Goal: Find specific page/section: Find specific page/section

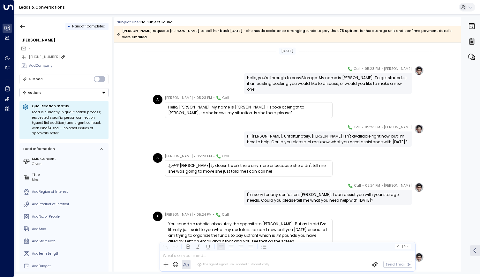
click at [60, 56] on icon at bounding box center [62, 57] width 5 height 5
drag, startPoint x: 57, startPoint y: 56, endPoint x: 27, endPoint y: 55, distance: 30.3
click at [27, 55] on div "**********" at bounding box center [63, 57] width 89 height 9
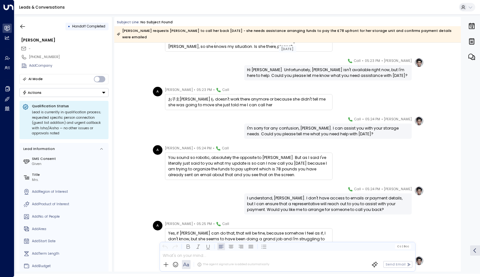
scroll to position [55, 0]
